Goal: Browse casually

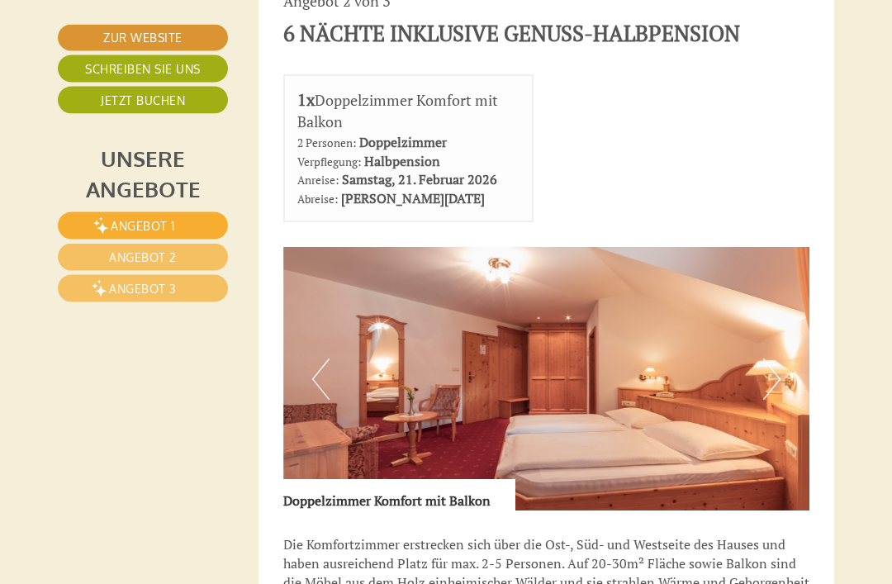
scroll to position [3096, 0]
click at [780, 358] on button "Next" at bounding box center [771, 378] width 17 height 41
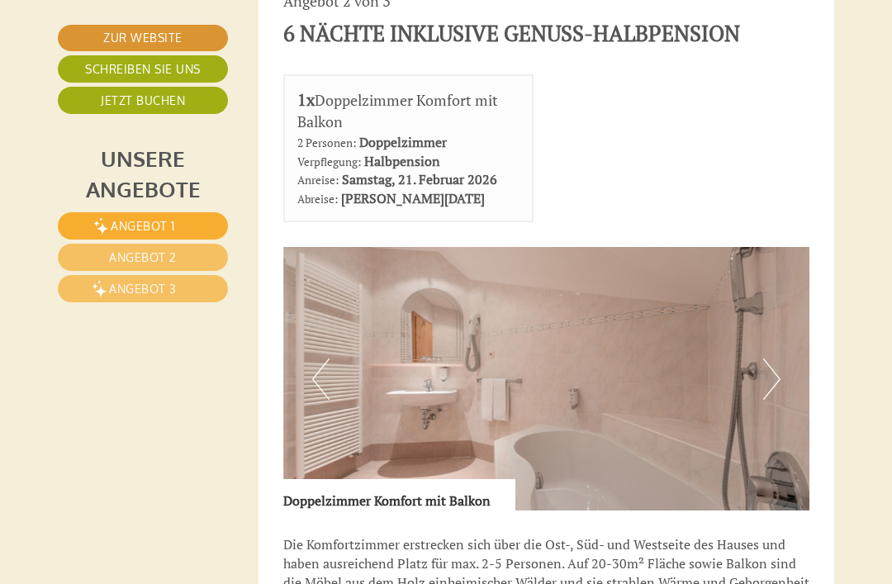
click at [782, 293] on img at bounding box center [546, 378] width 527 height 263
click at [776, 358] on button "Next" at bounding box center [771, 378] width 17 height 41
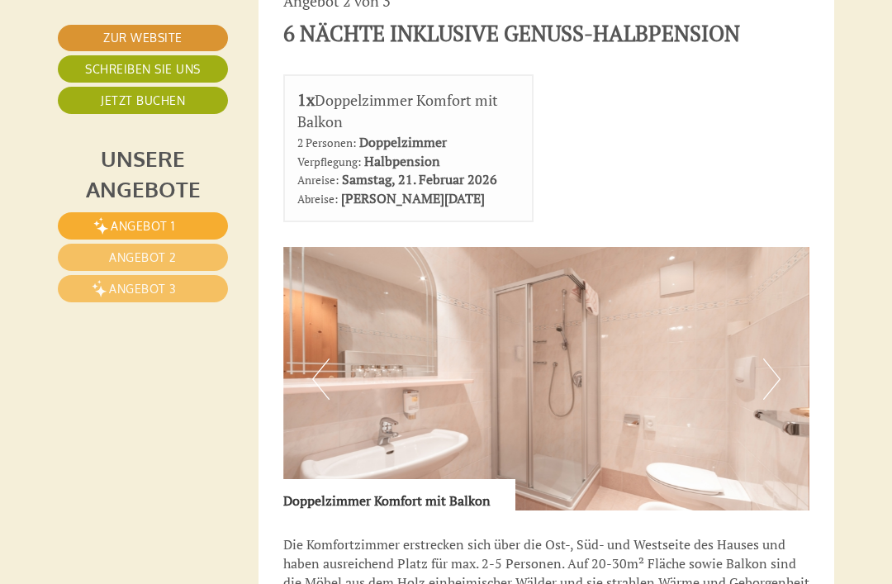
click at [772, 358] on button "Next" at bounding box center [771, 378] width 17 height 41
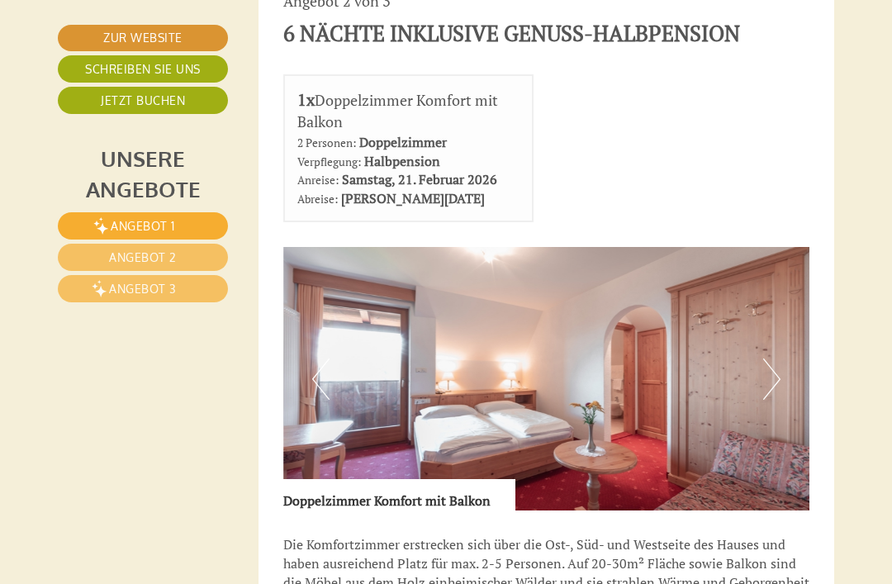
click at [780, 286] on img at bounding box center [546, 378] width 527 height 263
click at [764, 358] on button "Next" at bounding box center [771, 378] width 17 height 41
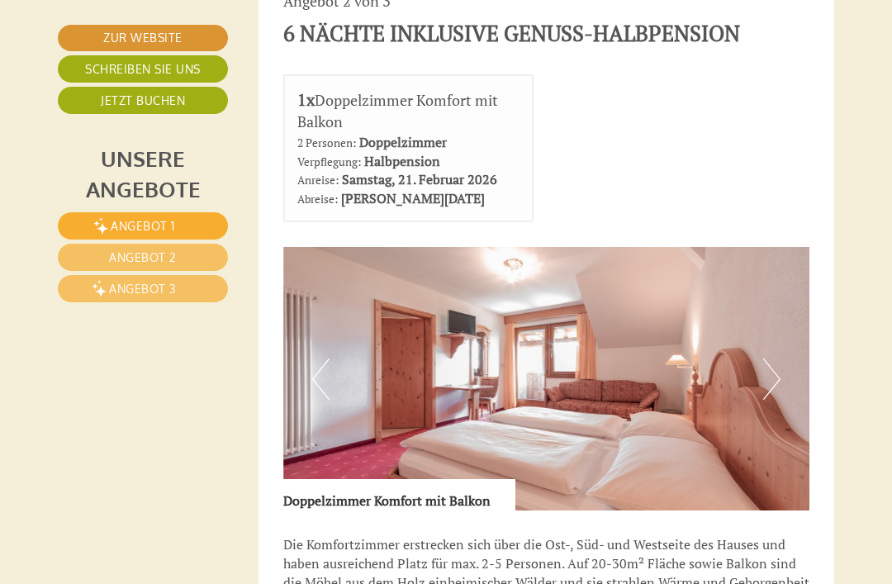
click at [769, 358] on button "Next" at bounding box center [771, 378] width 17 height 41
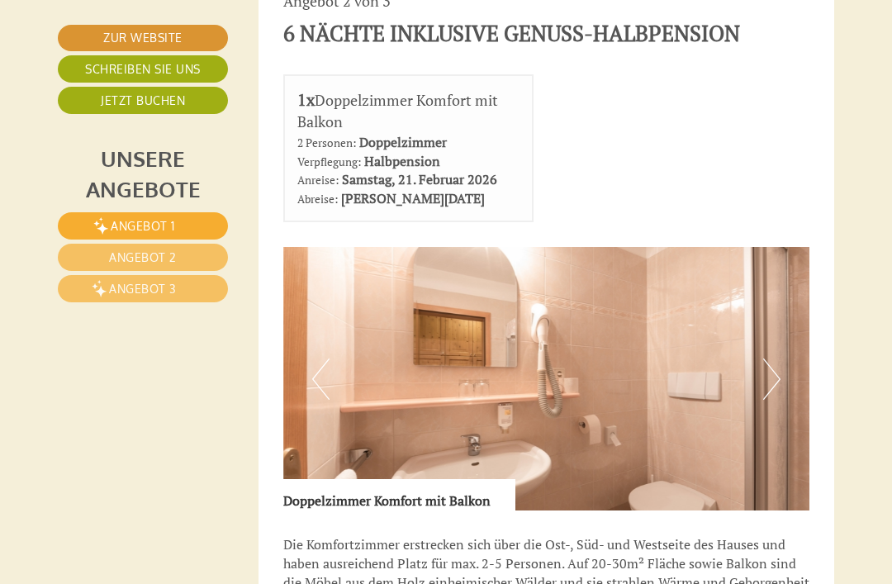
click at [780, 358] on button "Next" at bounding box center [771, 378] width 17 height 41
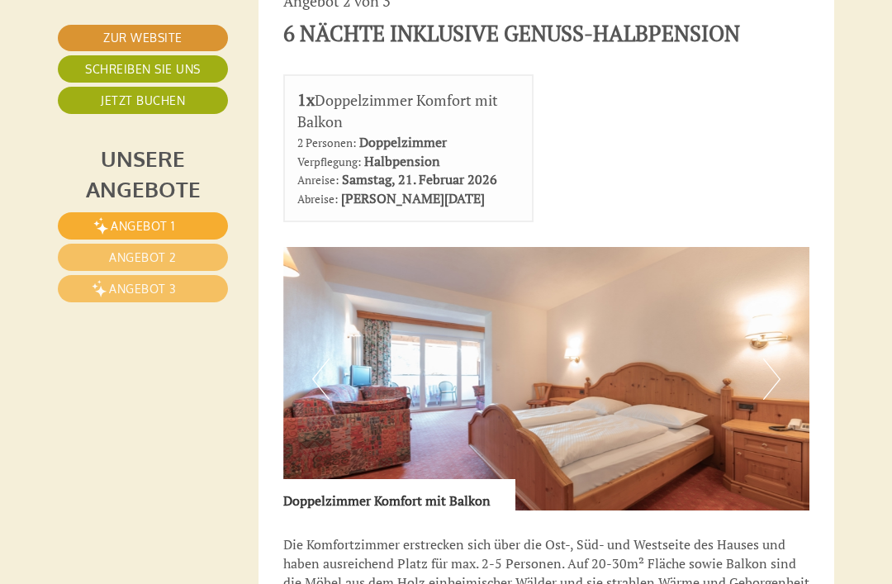
click at [784, 278] on img at bounding box center [546, 378] width 527 height 263
click at [776, 358] on button "Next" at bounding box center [771, 378] width 17 height 41
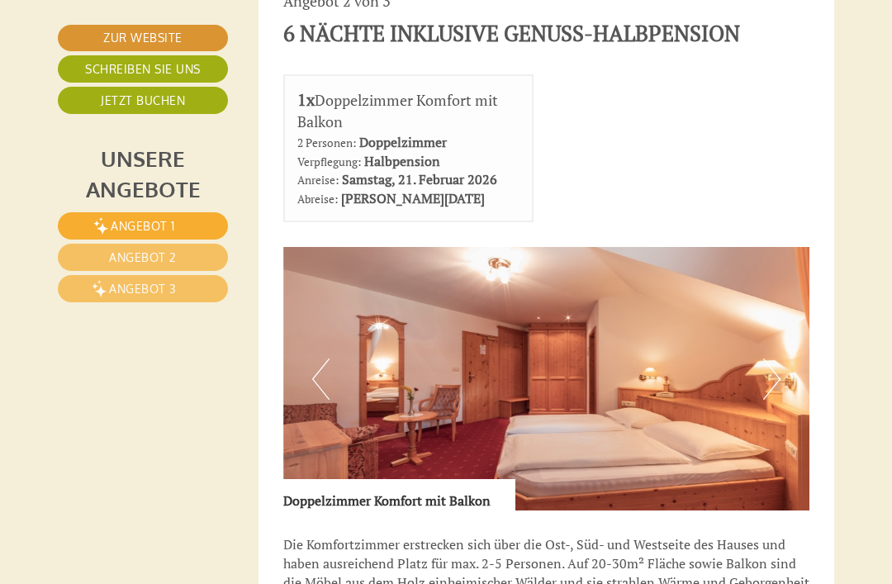
click at [778, 358] on button "Next" at bounding box center [771, 378] width 17 height 41
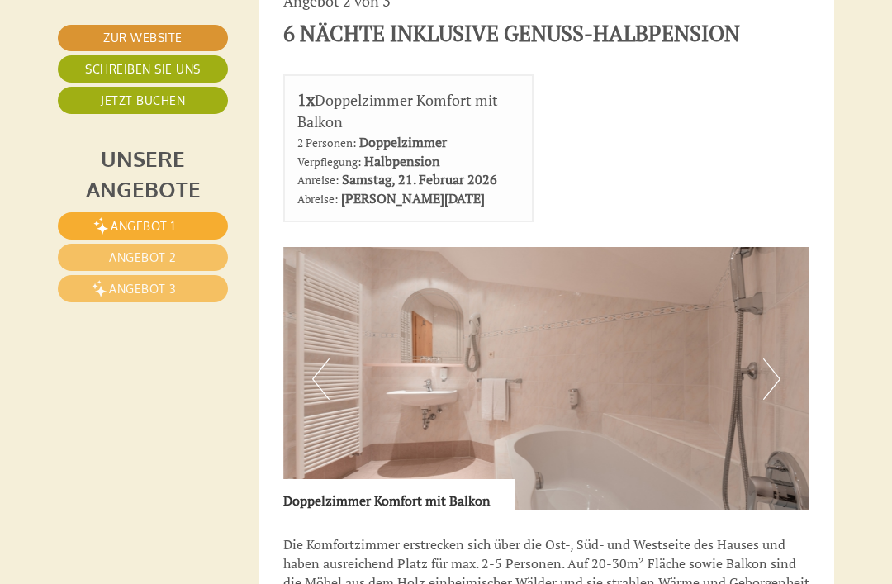
click at [771, 358] on button "Next" at bounding box center [771, 378] width 17 height 41
